Goal: Transaction & Acquisition: Book appointment/travel/reservation

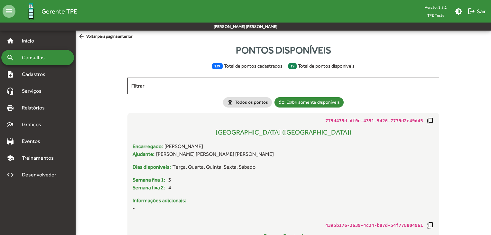
scroll to position [1579, 0]
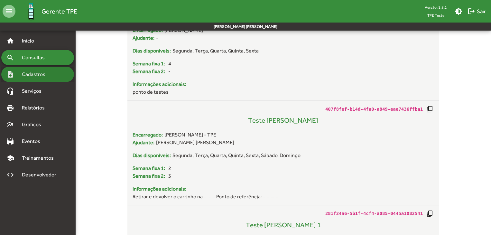
click at [45, 78] on span "Cadastros" at bounding box center [36, 75] width 36 height 8
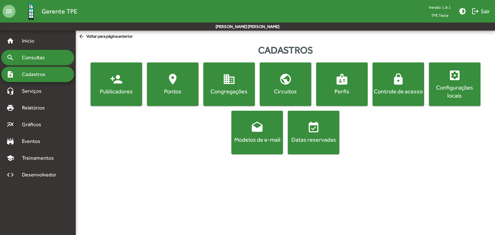
click at [27, 60] on span "Consultas" at bounding box center [35, 58] width 35 height 8
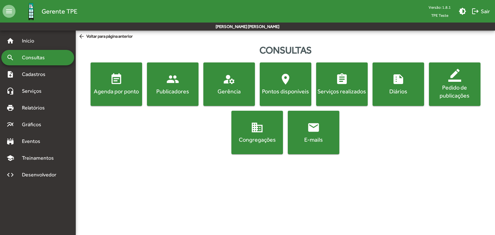
click at [110, 96] on button "event_note Agenda por ponto" at bounding box center [116, 83] width 52 height 43
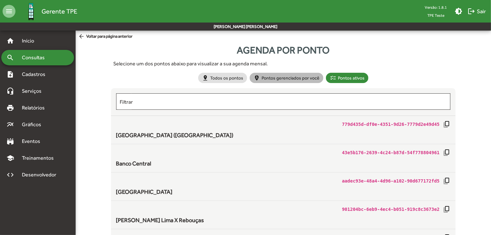
click at [276, 77] on mat-chip "person_pin_circle Pontos gerenciados por você" at bounding box center [287, 78] width 74 height 10
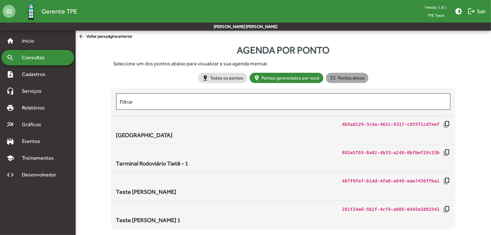
click at [353, 78] on mat-chip "checklist Pontos ativos" at bounding box center [347, 78] width 43 height 10
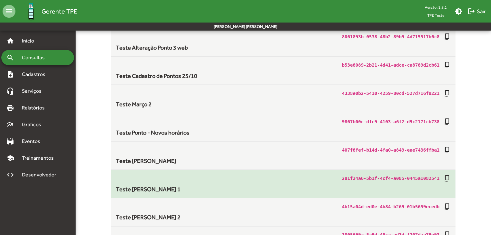
scroll to position [425, 0]
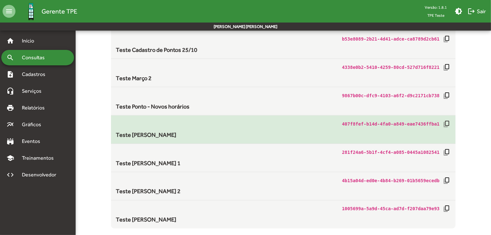
click at [284, 133] on div "Teste Ponto Davi" at bounding box center [283, 134] width 335 height 9
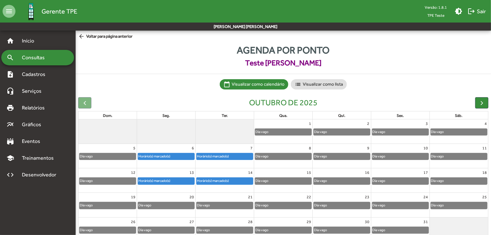
click at [237, 156] on div "Horário(s) marcado(s)" at bounding box center [225, 156] width 56 height 6
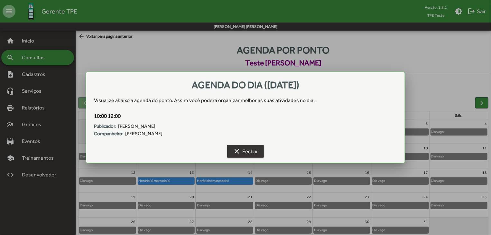
click at [245, 149] on span "clear Fechar" at bounding box center [245, 152] width 25 height 12
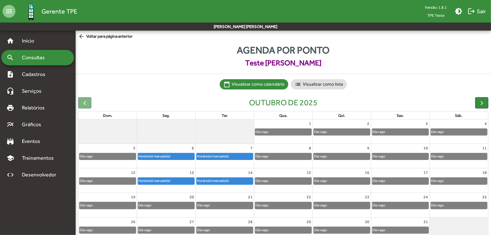
click at [87, 38] on span "arrow_back Voltar para página anterior" at bounding box center [105, 36] width 54 height 7
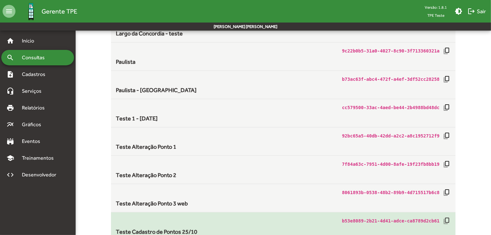
scroll to position [232, 0]
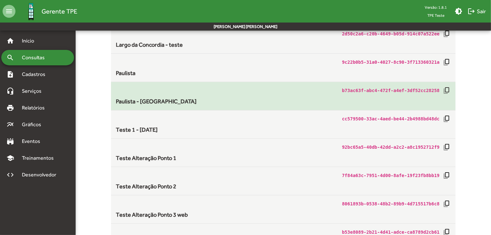
click at [233, 93] on div "b73ac63f-abc4-472f-a4ef-3df52cc28258 copy_all" at bounding box center [283, 91] width 335 height 8
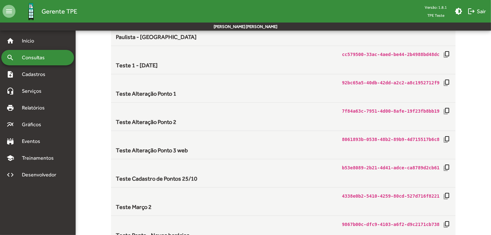
scroll to position [264, 0]
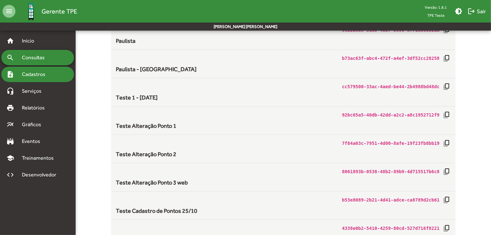
click at [58, 72] on div "note_add Cadastros" at bounding box center [37, 74] width 73 height 15
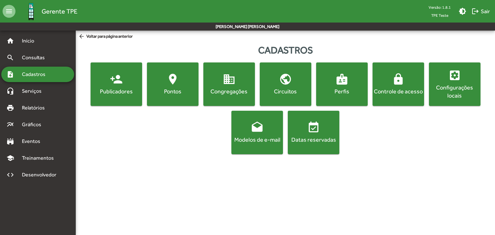
click at [197, 91] on button "location_on Pontos" at bounding box center [173, 83] width 52 height 43
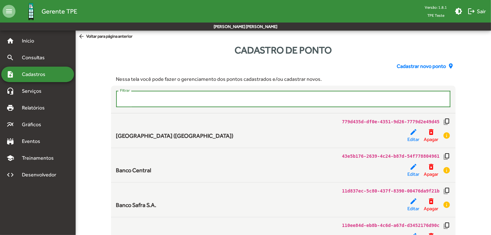
click at [340, 101] on input "Filtrar" at bounding box center [283, 99] width 327 height 6
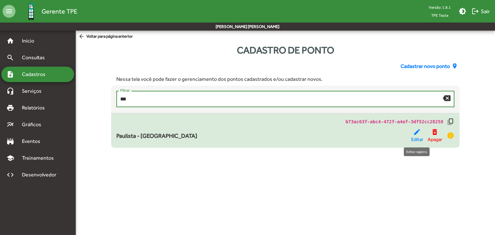
type input "***"
click at [417, 139] on span "Editar" at bounding box center [417, 139] width 12 height 7
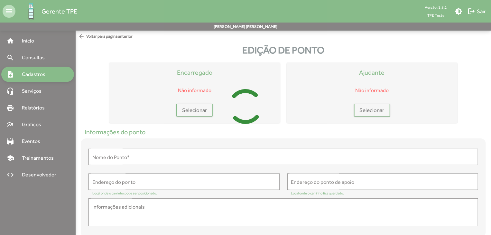
type input "**********"
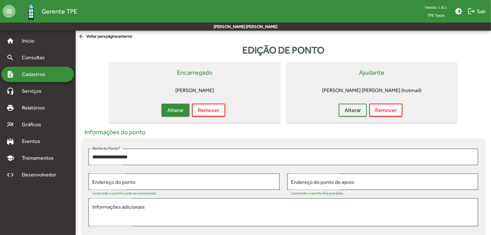
click at [174, 111] on span "Alterar" at bounding box center [175, 110] width 16 height 12
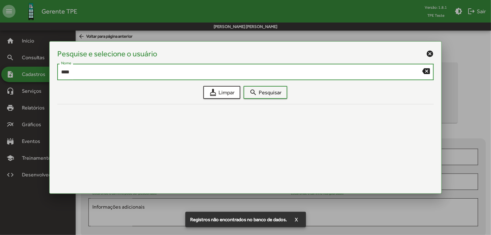
drag, startPoint x: 168, startPoint y: 72, endPoint x: 144, endPoint y: 72, distance: 24.1
click at [144, 72] on input "****" at bounding box center [242, 72] width 362 height 6
type input "****"
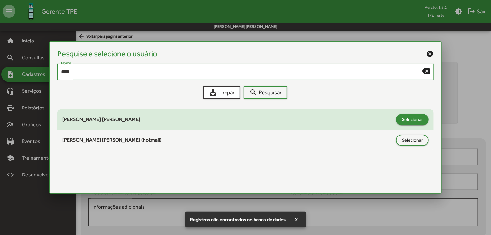
click at [407, 120] on span "Selecionar" at bounding box center [412, 120] width 21 height 12
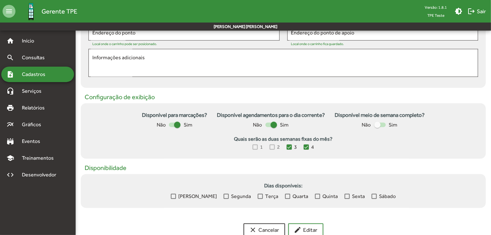
scroll to position [166, 0]
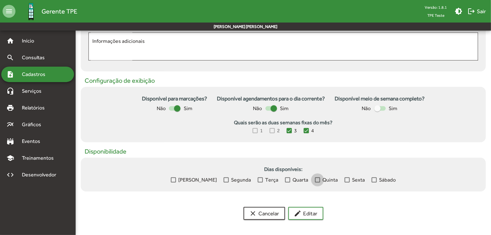
drag, startPoint x: 307, startPoint y: 180, endPoint x: 319, endPoint y: 182, distance: 12.7
click at [315, 181] on div at bounding box center [317, 179] width 5 height 5
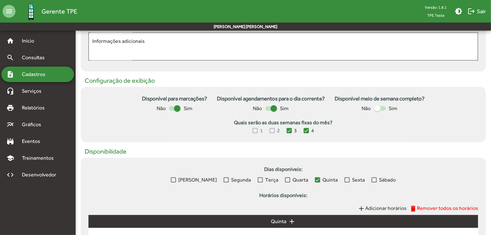
click at [345, 181] on div at bounding box center [347, 179] width 5 height 5
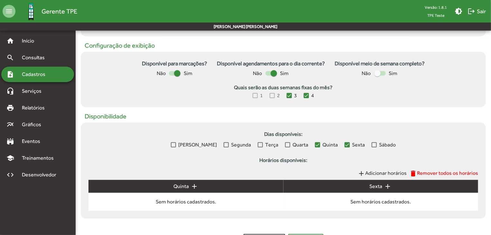
scroll to position [228, 0]
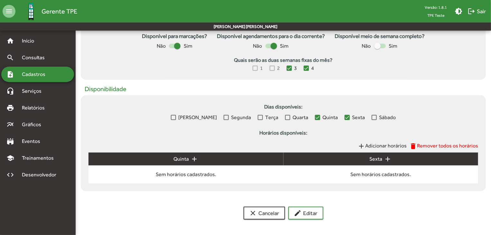
click at [392, 146] on span "Adicionar horários" at bounding box center [386, 146] width 42 height 6
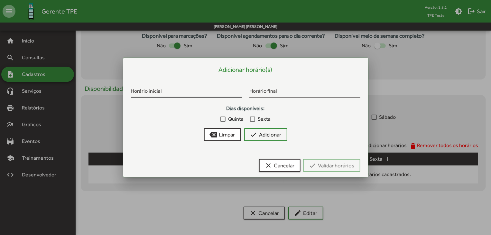
click at [162, 90] on input "Horário inicial" at bounding box center [186, 92] width 111 height 6
type input "*****"
drag, startPoint x: 224, startPoint y: 119, endPoint x: 253, endPoint y: 120, distance: 29.3
click at [225, 120] on div at bounding box center [223, 119] width 5 height 5
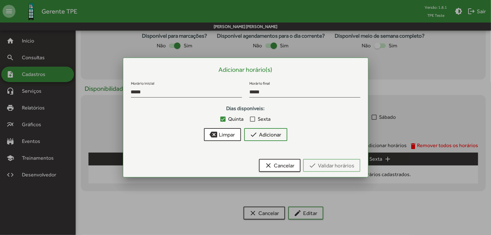
click at [252, 120] on div at bounding box center [252, 119] width 5 height 5
click at [275, 137] on span "check Adicionar" at bounding box center [266, 135] width 32 height 12
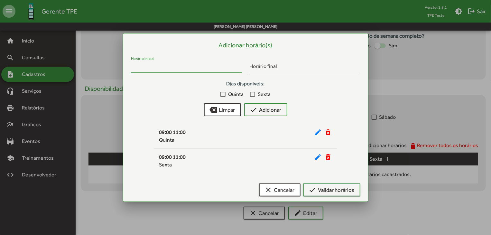
click at [158, 67] on input "Horário inicial" at bounding box center [186, 68] width 111 height 6
type input "*****"
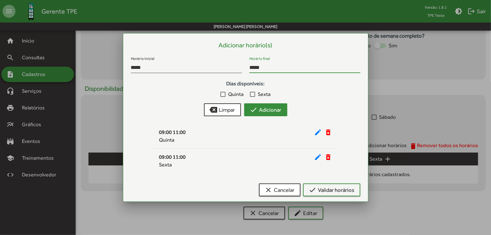
type input "*****"
click at [264, 107] on span "check Adicionar" at bounding box center [266, 110] width 32 height 12
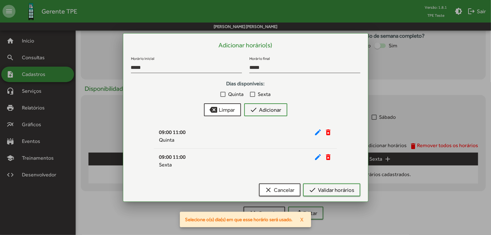
click at [223, 94] on div at bounding box center [223, 94] width 5 height 5
click at [256, 92] on label "Sexta" at bounding box center [260, 94] width 21 height 8
click at [260, 111] on span "check Adicionar" at bounding box center [266, 110] width 32 height 12
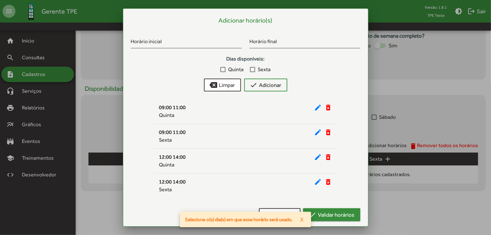
click at [330, 214] on span "check Validar horários" at bounding box center [332, 215] width 46 height 12
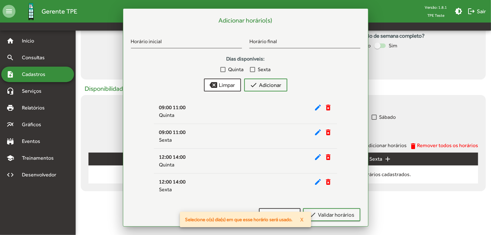
scroll to position [228, 0]
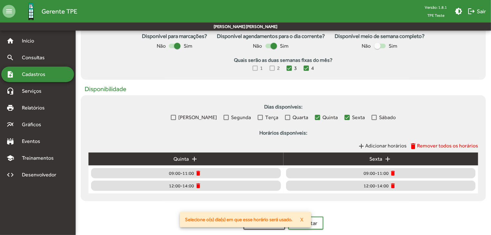
click at [337, 224] on div "clear Cancelar edit Editar" at bounding box center [283, 223] width 411 height 13
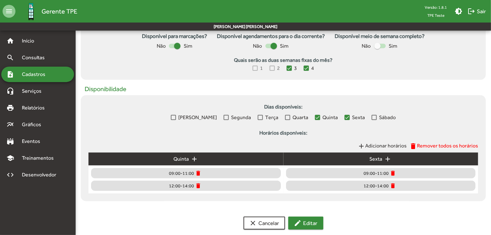
click at [312, 224] on span "edit Editar" at bounding box center [306, 223] width 24 height 12
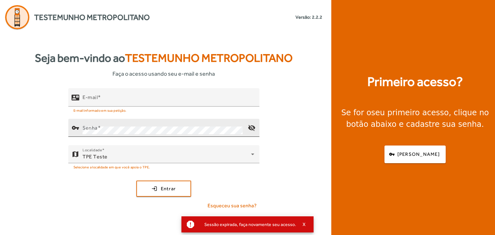
click at [162, 124] on div "Senha" at bounding box center [162, 128] width 160 height 18
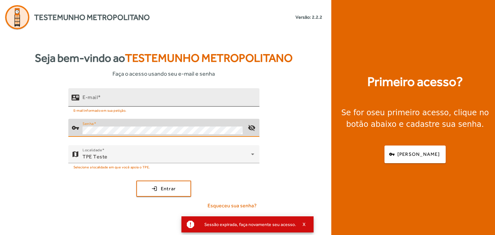
click at [161, 93] on div "E-mail" at bounding box center [168, 97] width 172 height 18
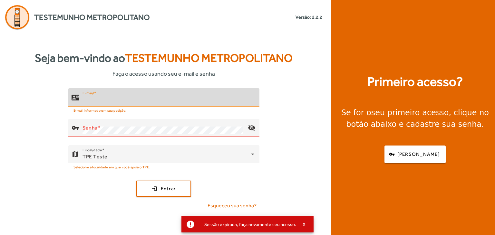
click at [147, 93] on div "E-mail" at bounding box center [168, 97] width 172 height 18
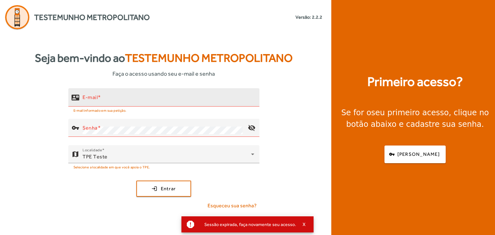
click at [147, 93] on div "E-mail" at bounding box center [168, 97] width 172 height 18
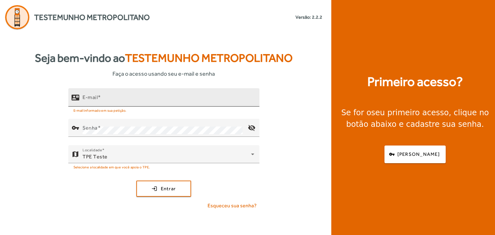
click at [103, 101] on input "E-mail" at bounding box center [168, 100] width 172 height 8
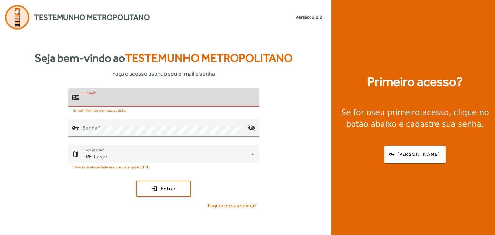
type input "**********"
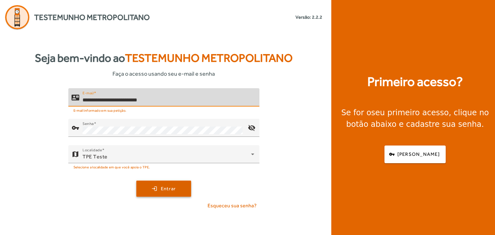
click at [184, 184] on span "submit" at bounding box center [163, 188] width 53 height 15
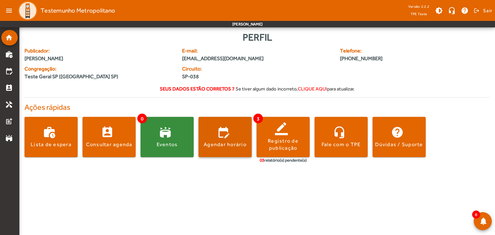
click at [237, 151] on span at bounding box center [224, 137] width 53 height 40
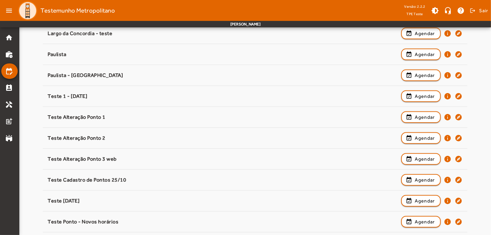
scroll to position [225, 0]
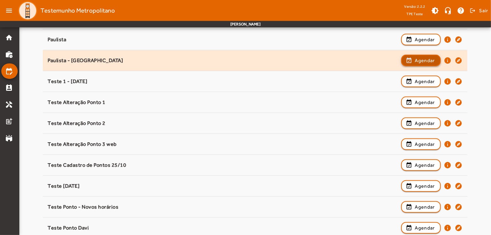
click at [418, 62] on span "Agendar" at bounding box center [425, 61] width 20 height 8
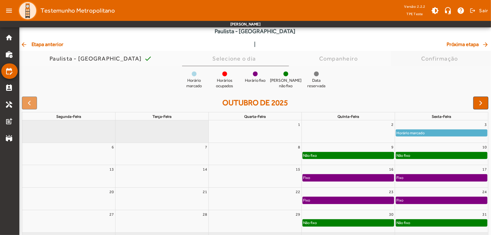
scroll to position [50, 0]
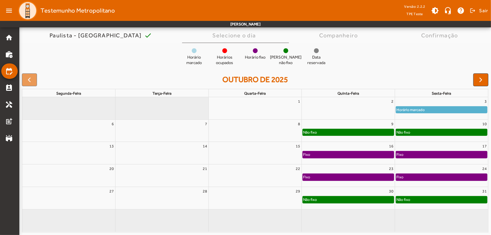
click at [416, 199] on div "Não fixo" at bounding box center [441, 199] width 91 height 6
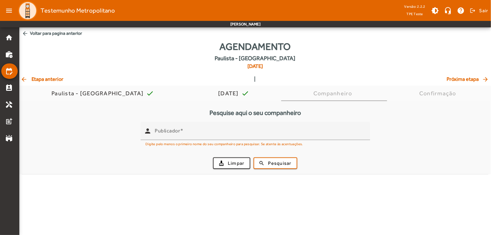
scroll to position [0, 0]
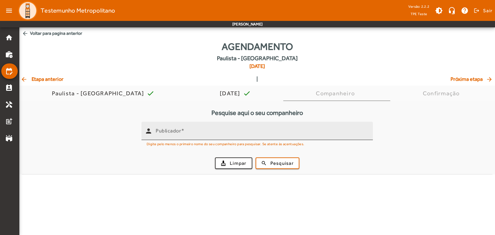
click at [252, 132] on input "Publicador" at bounding box center [262, 134] width 212 height 8
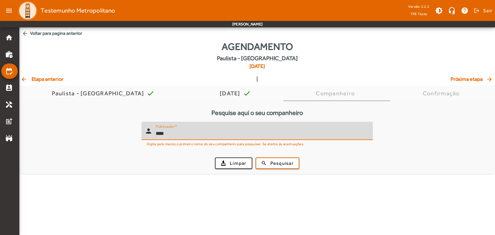
type input "****"
click at [255, 157] on button "search Pesquisar" at bounding box center [277, 163] width 44 height 12
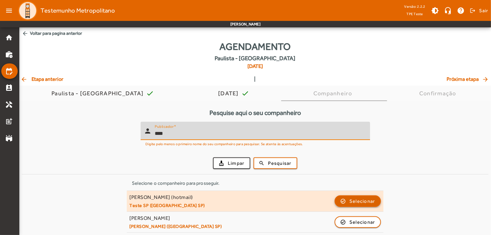
click at [365, 200] on span "Selecionar" at bounding box center [363, 201] width 26 height 8
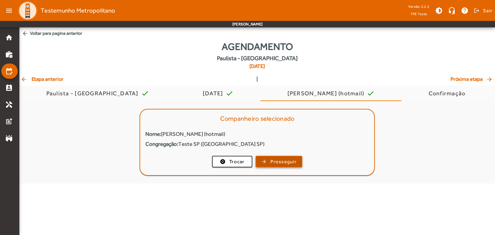
click at [280, 163] on span "Prosseguir" at bounding box center [283, 161] width 26 height 7
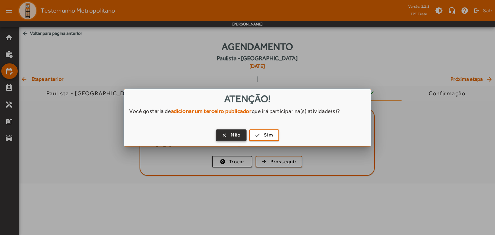
click at [230, 133] on span "button" at bounding box center [230, 135] width 29 height 15
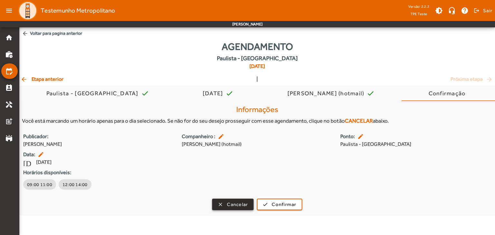
click at [234, 205] on span "Cancelar" at bounding box center [237, 204] width 21 height 7
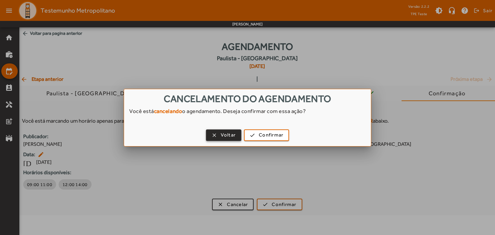
click at [226, 138] on span "Voltar" at bounding box center [228, 134] width 15 height 7
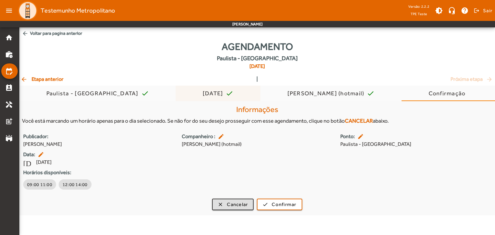
click at [225, 95] on mat-icon "check" at bounding box center [229, 94] width 8 height 8
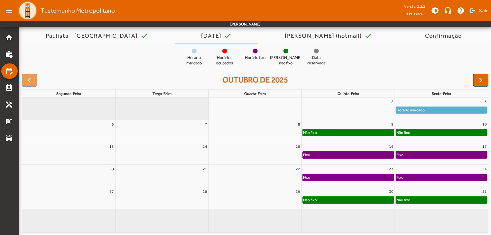
scroll to position [58, 0]
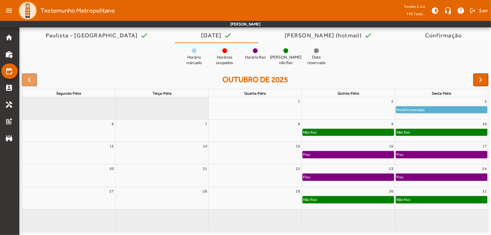
click at [428, 109] on div "Horário marcado" at bounding box center [441, 110] width 91 height 6
